Goal: Task Accomplishment & Management: Use online tool/utility

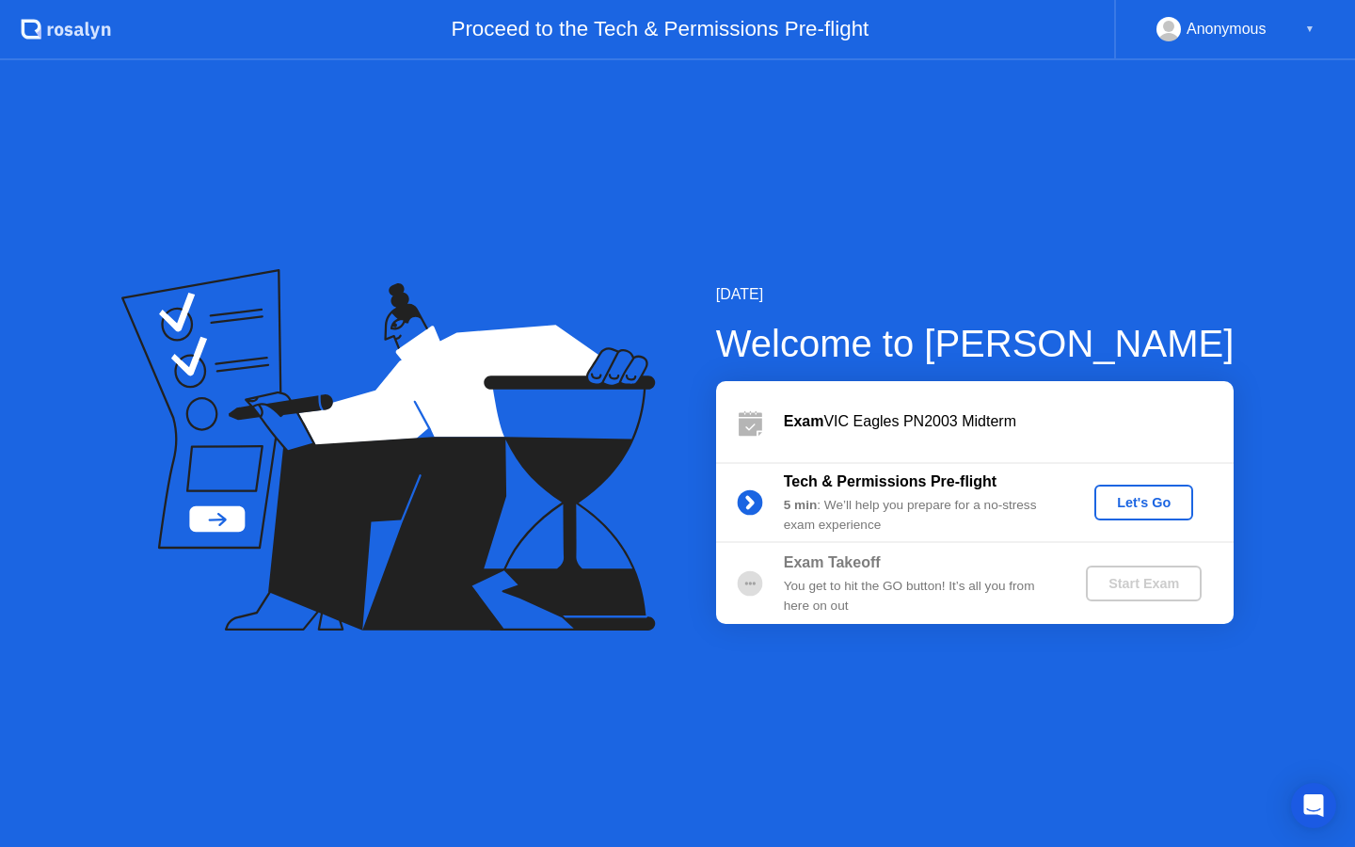
click at [1140, 501] on div "Let's Go" at bounding box center [1144, 502] width 84 height 15
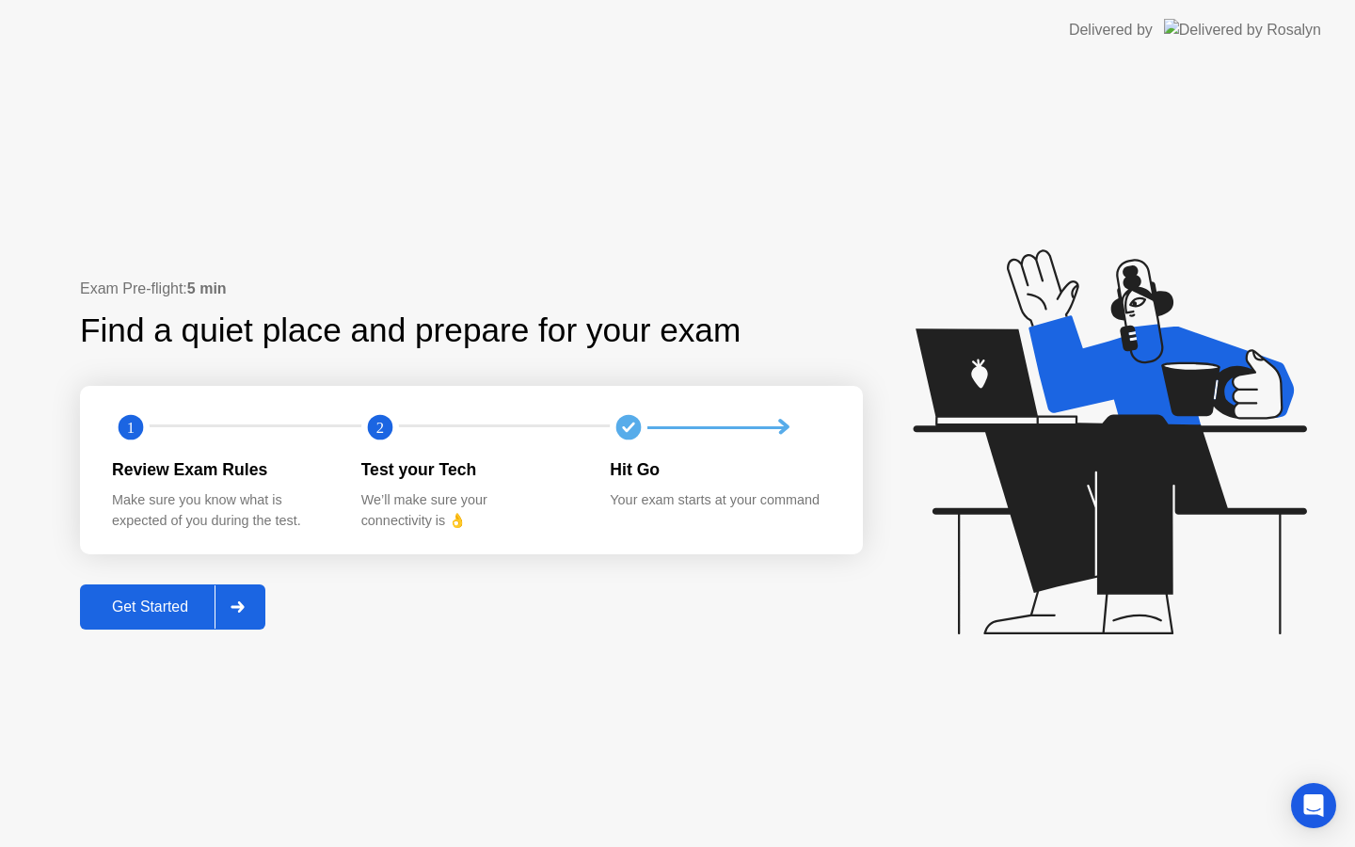
click at [204, 587] on button "Get Started" at bounding box center [172, 606] width 185 height 45
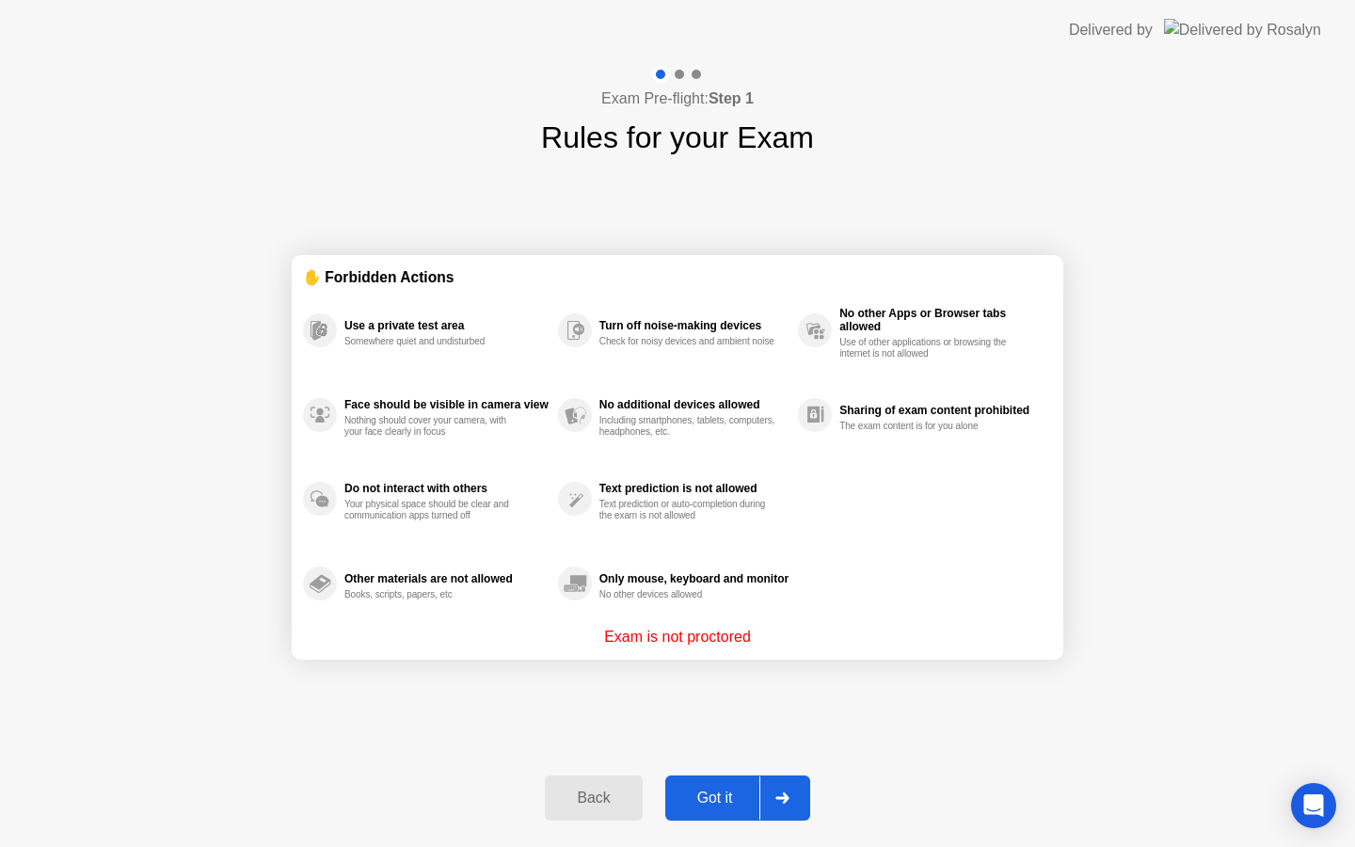
click at [755, 794] on div "Got it" at bounding box center [715, 798] width 88 height 17
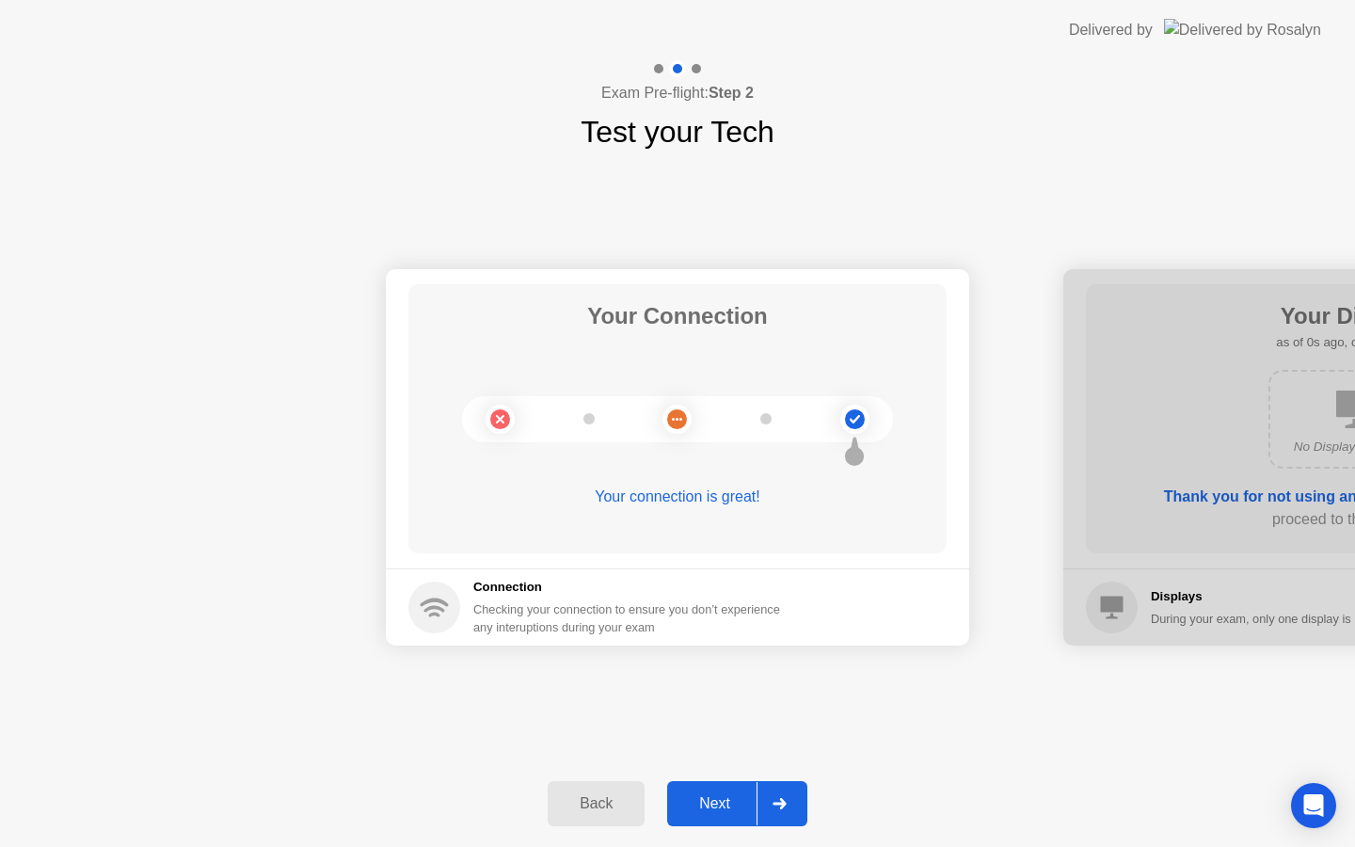
click at [721, 791] on button "Next" at bounding box center [737, 803] width 140 height 45
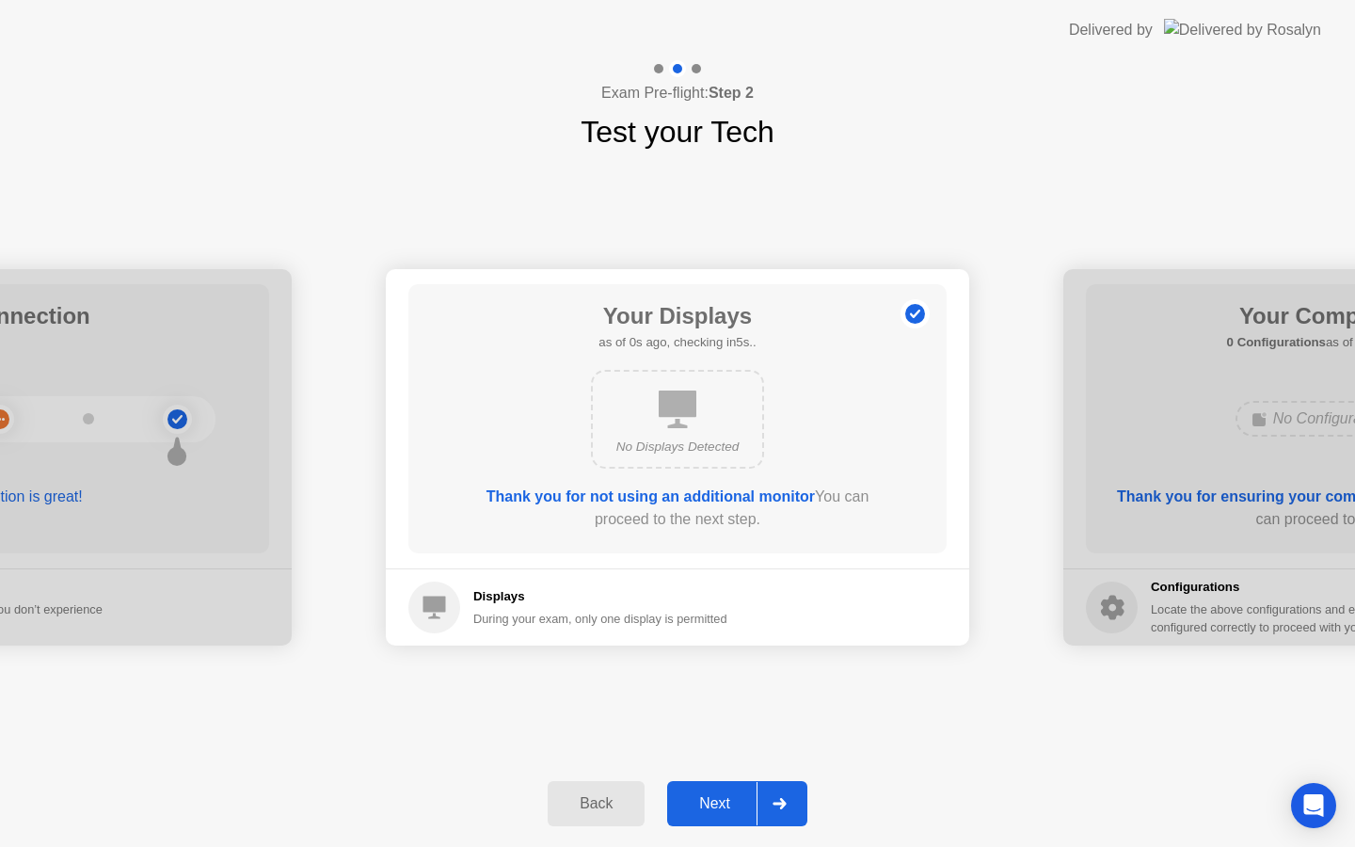
click at [721, 792] on button "Next" at bounding box center [737, 803] width 140 height 45
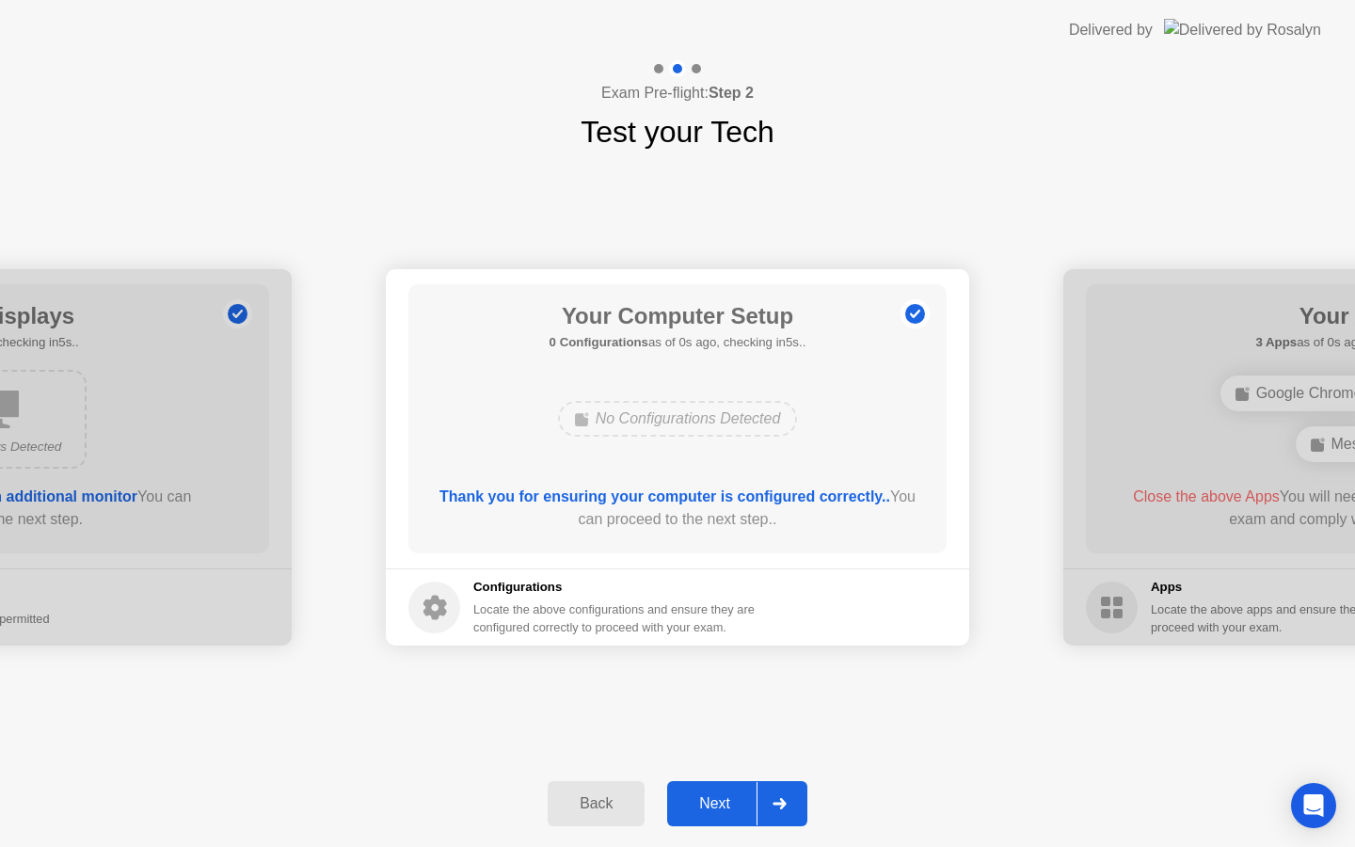
click at [721, 795] on div "Next" at bounding box center [715, 803] width 84 height 17
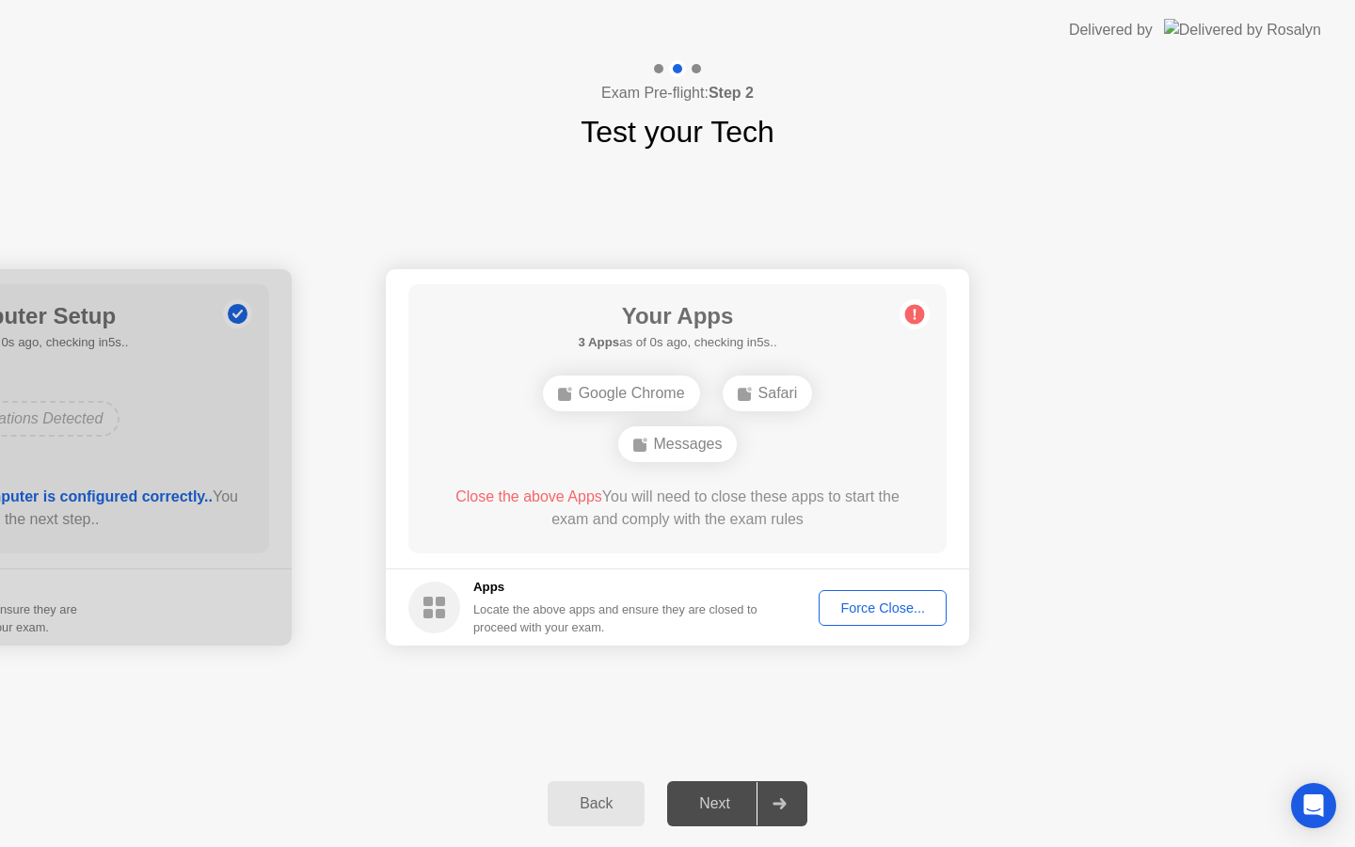
click at [721, 795] on div "Next" at bounding box center [715, 803] width 84 height 17
click at [890, 614] on div "Force Close..." at bounding box center [882, 607] width 115 height 15
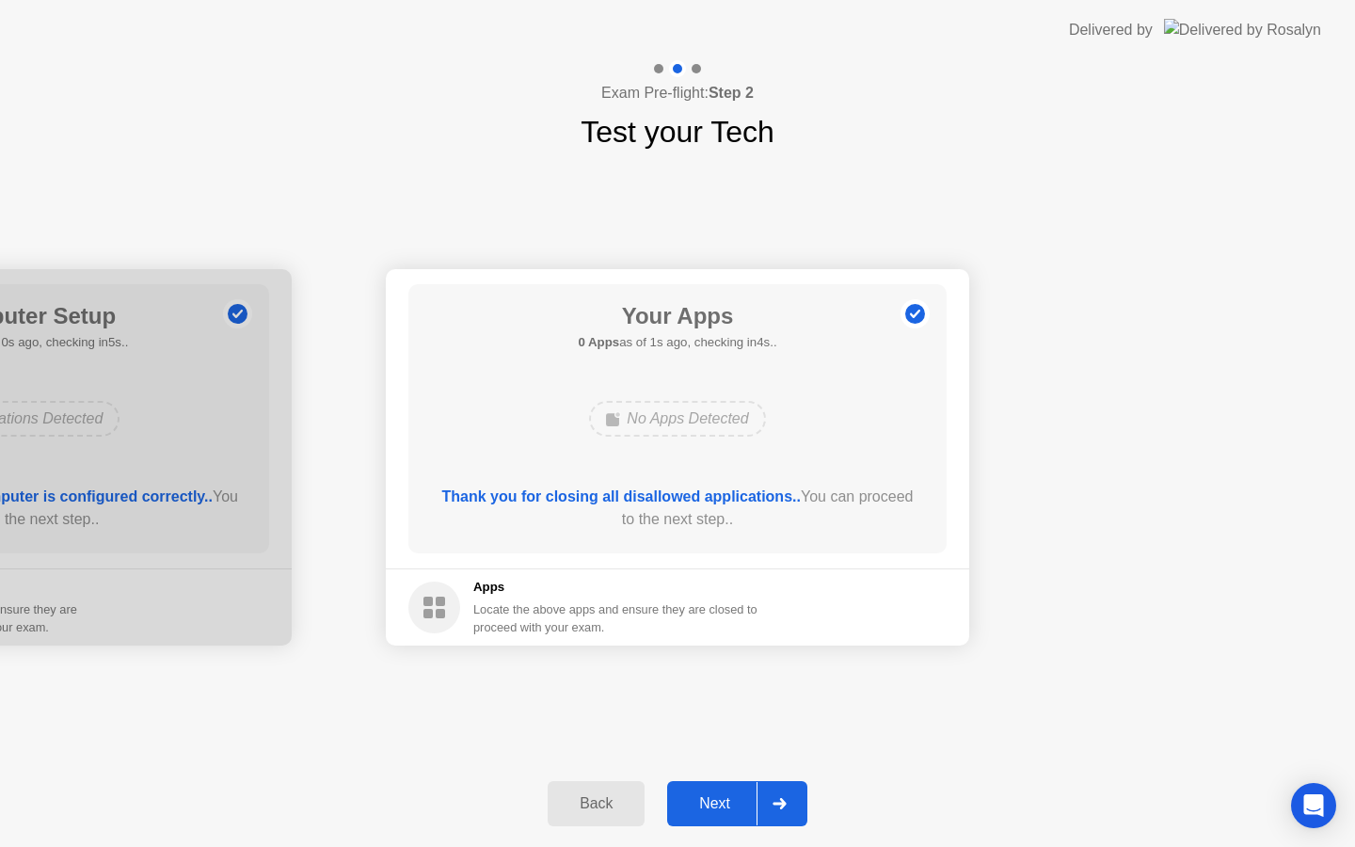
click at [725, 802] on div "Next" at bounding box center [715, 803] width 84 height 17
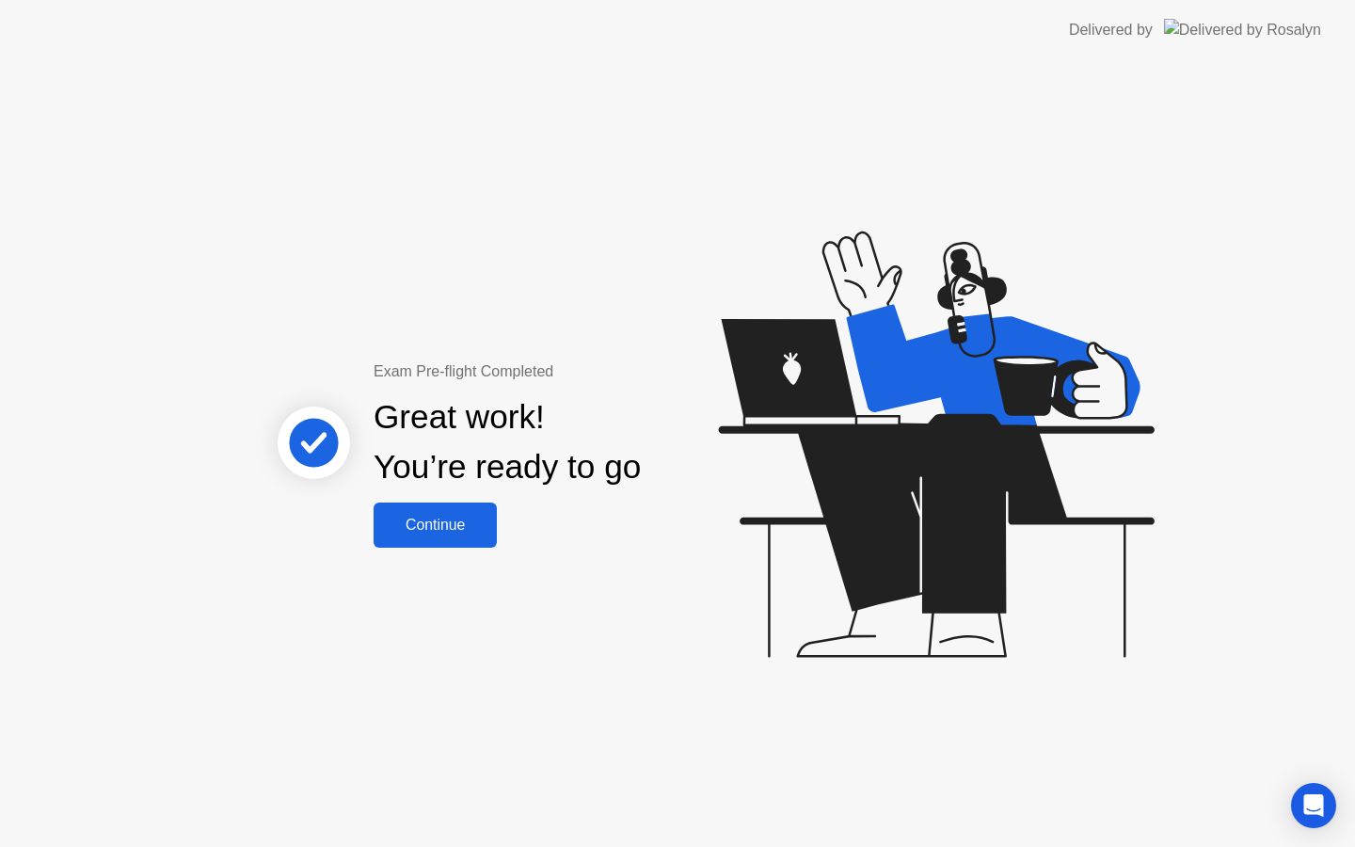
click at [480, 534] on div "Continue" at bounding box center [435, 525] width 112 height 17
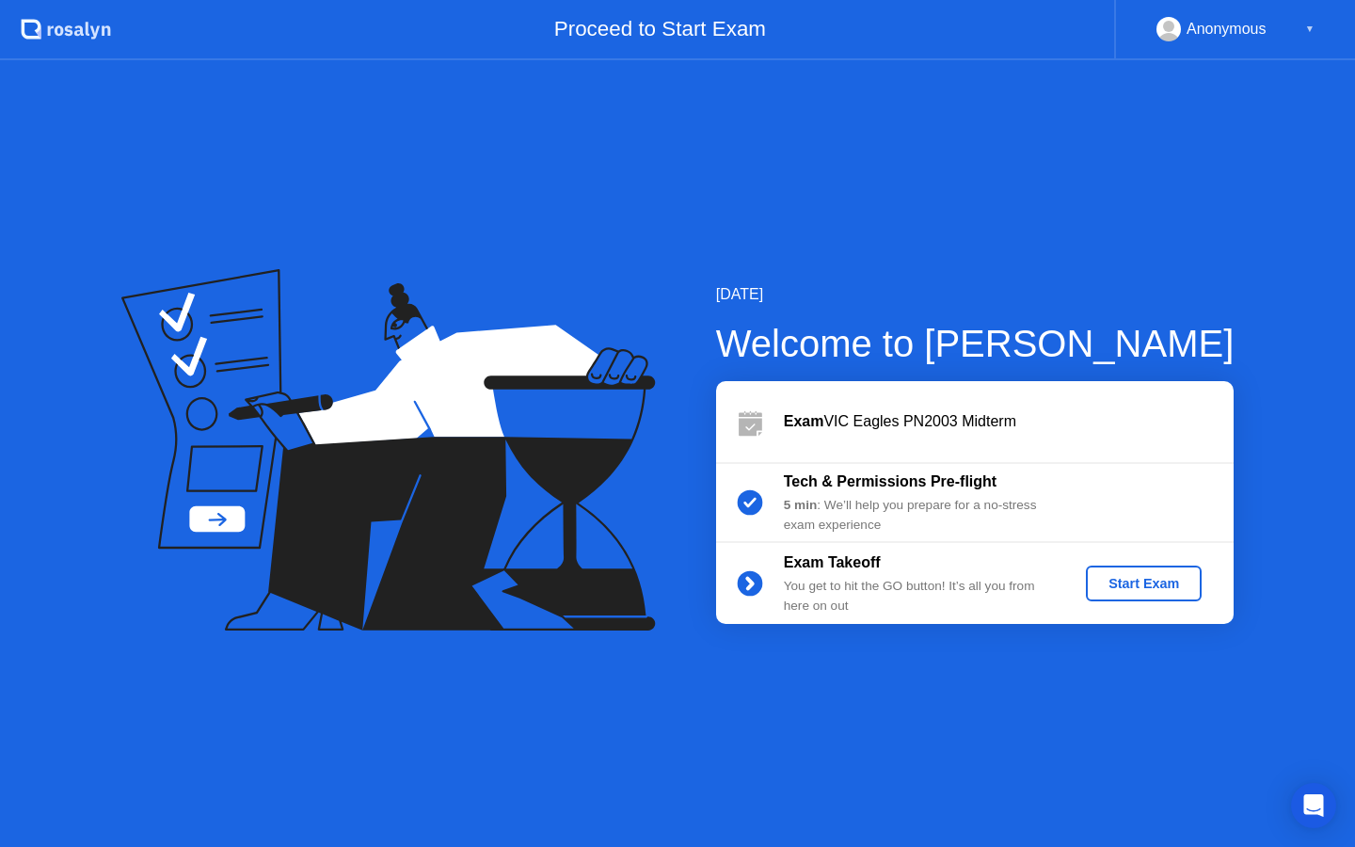
click at [1159, 588] on div "Start Exam" at bounding box center [1144, 583] width 101 height 15
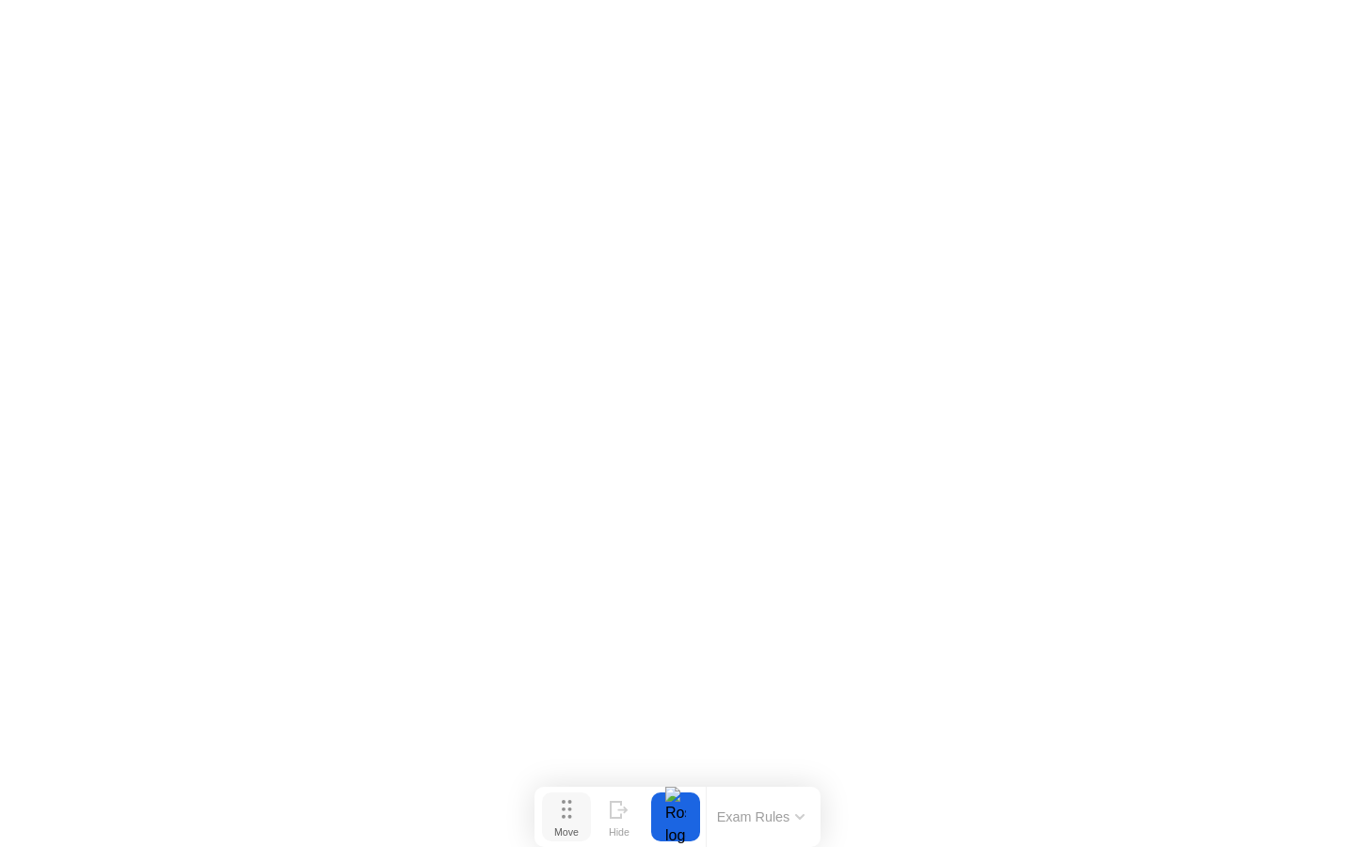
click at [558, 827] on div "Move" at bounding box center [566, 831] width 24 height 11
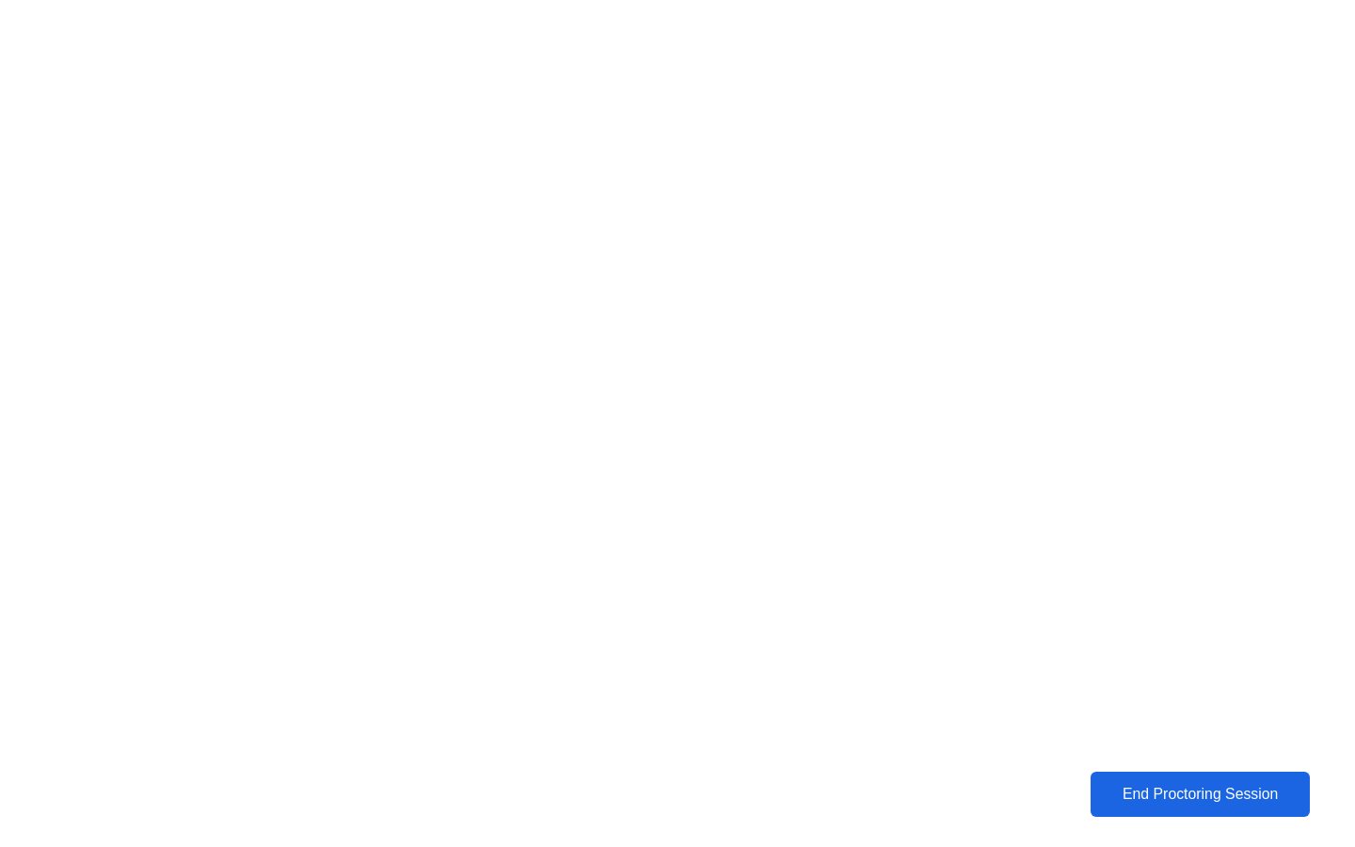
click at [1144, 785] on div "End Proctoring Session" at bounding box center [1200, 794] width 229 height 19
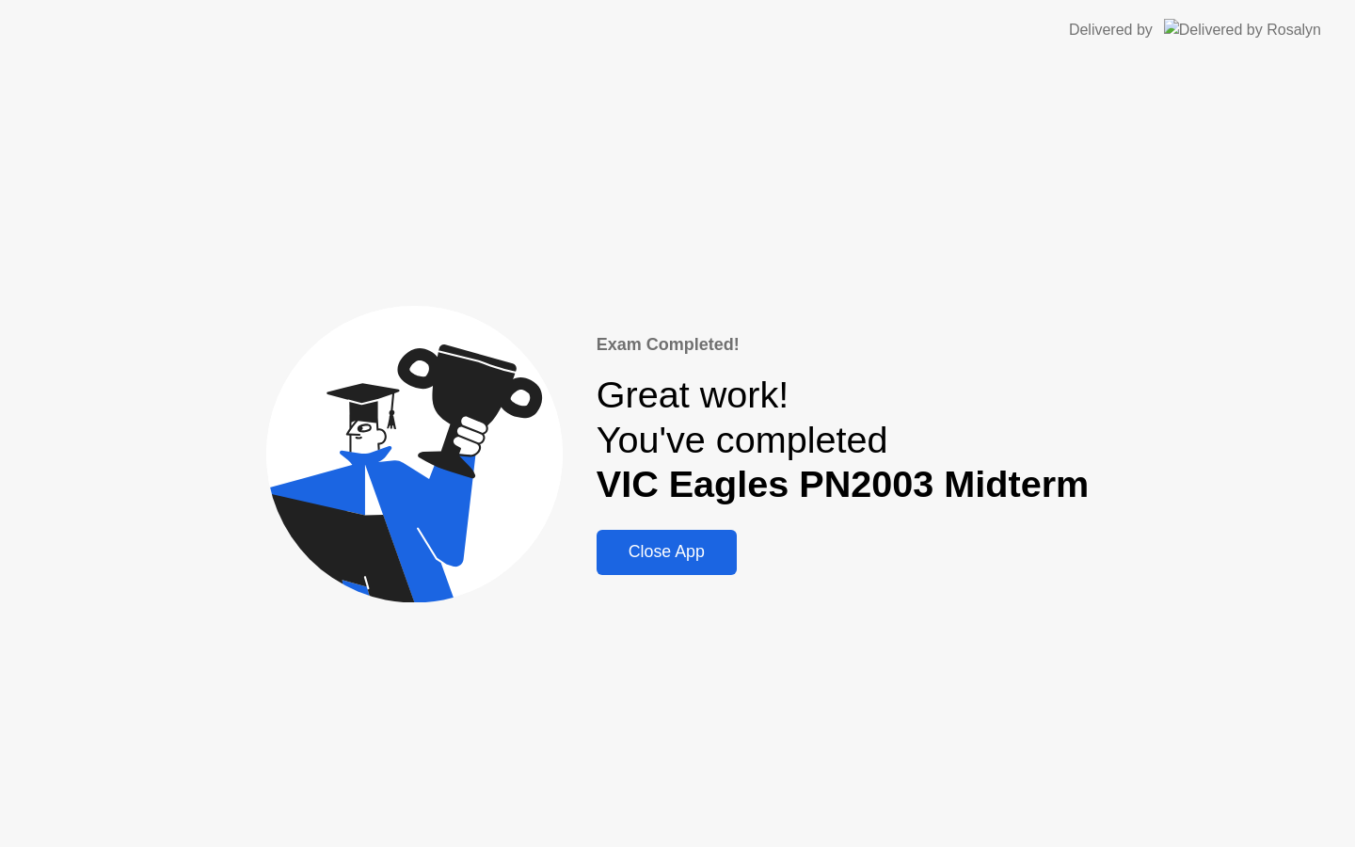
click at [697, 546] on div "Close App" at bounding box center [666, 552] width 129 height 20
